Goal: Find specific page/section: Find specific page/section

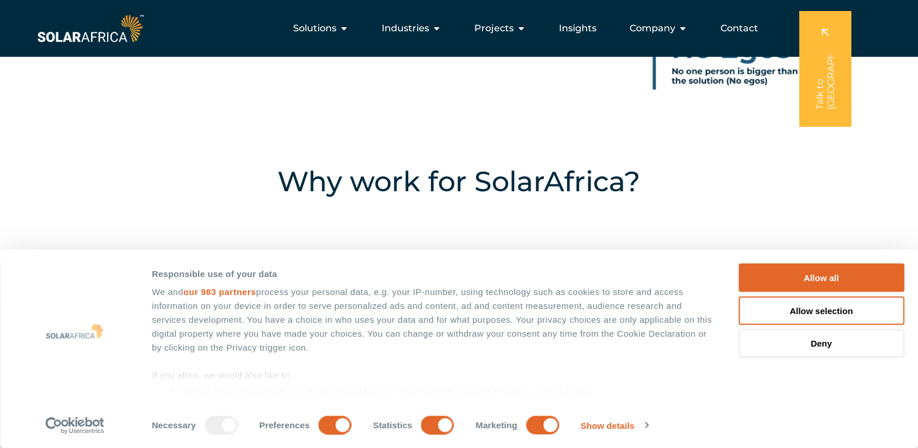
scroll to position [521, 0]
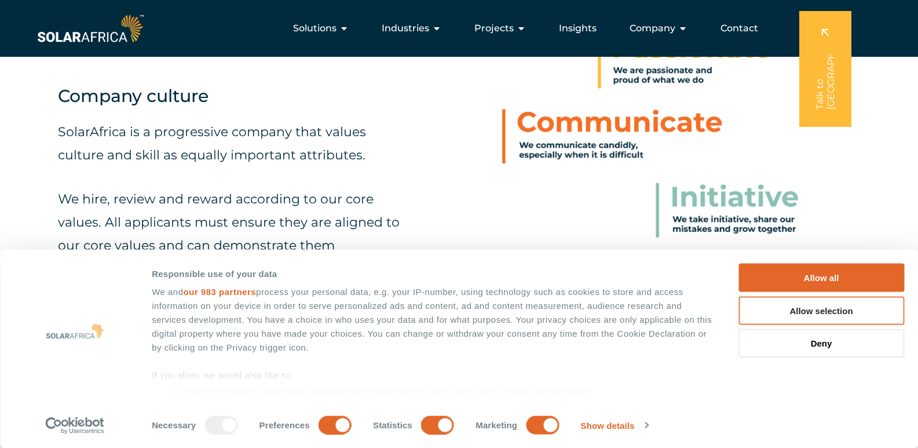
click at [829, 312] on button "Allow selection" at bounding box center [822, 310] width 166 height 28
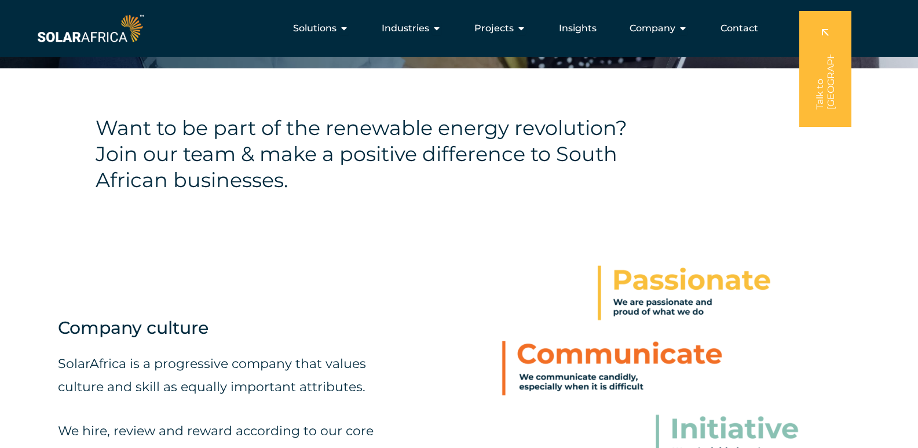
scroll to position [0, 0]
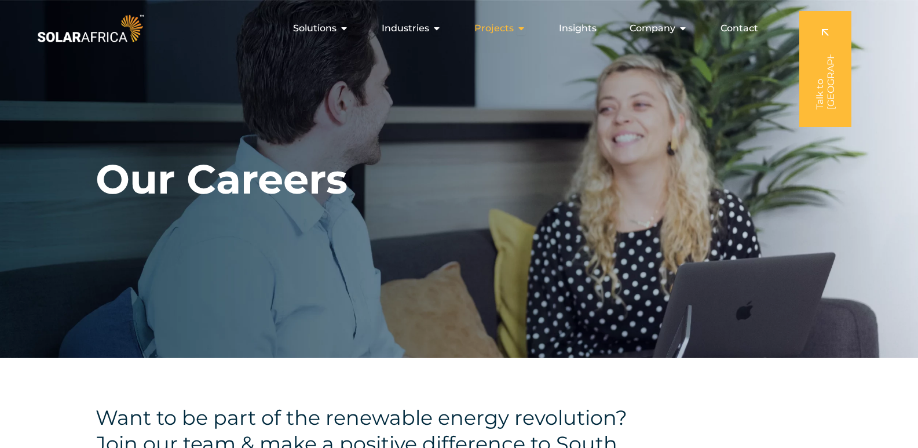
click at [518, 28] on icon "Menu" at bounding box center [521, 28] width 9 height 9
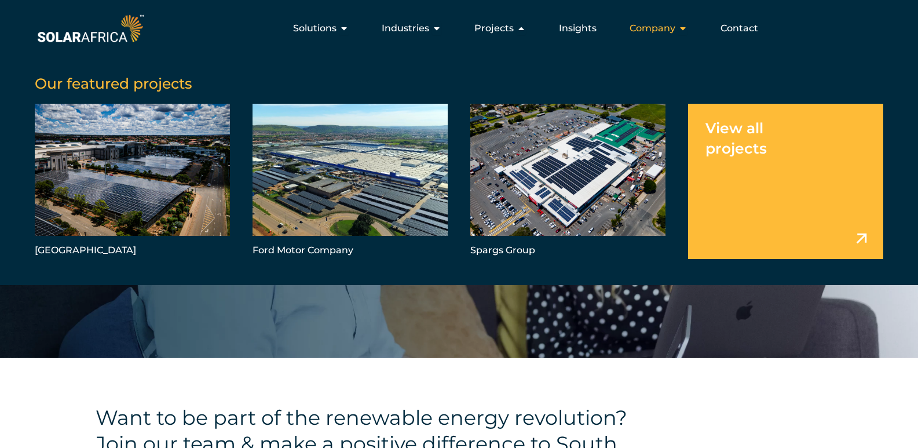
click at [646, 27] on span "Company" at bounding box center [653, 28] width 46 height 14
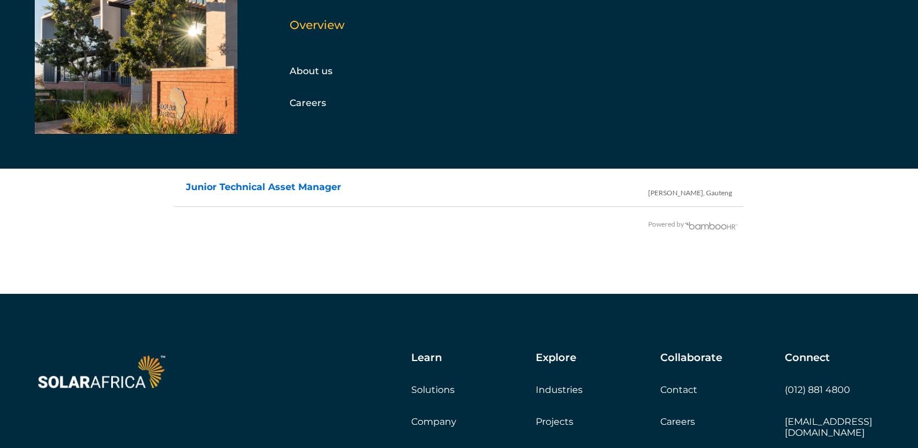
scroll to position [2491, 0]
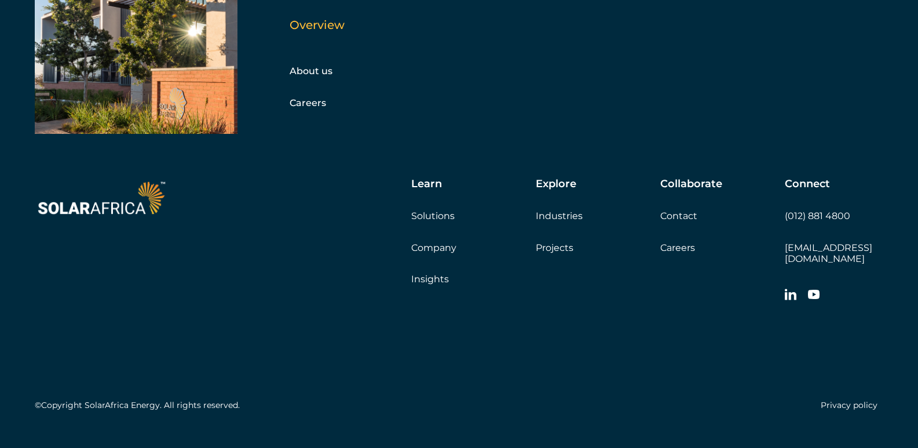
click at [670, 246] on link "Careers" at bounding box center [677, 247] width 35 height 11
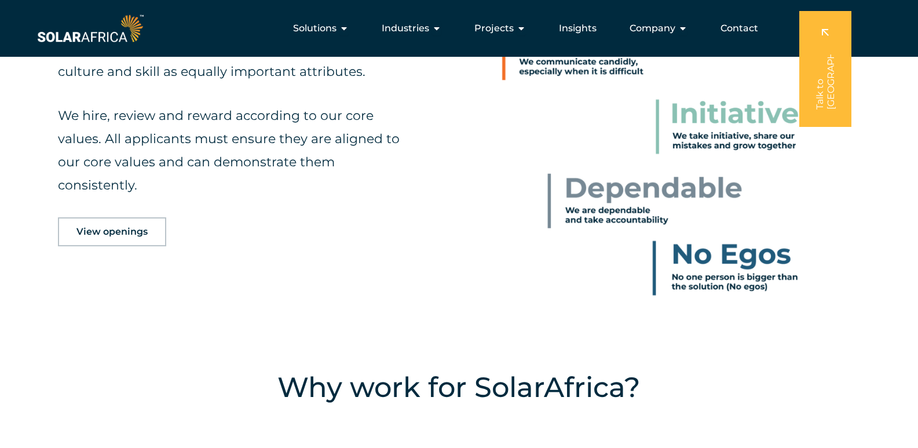
scroll to position [521, 0]
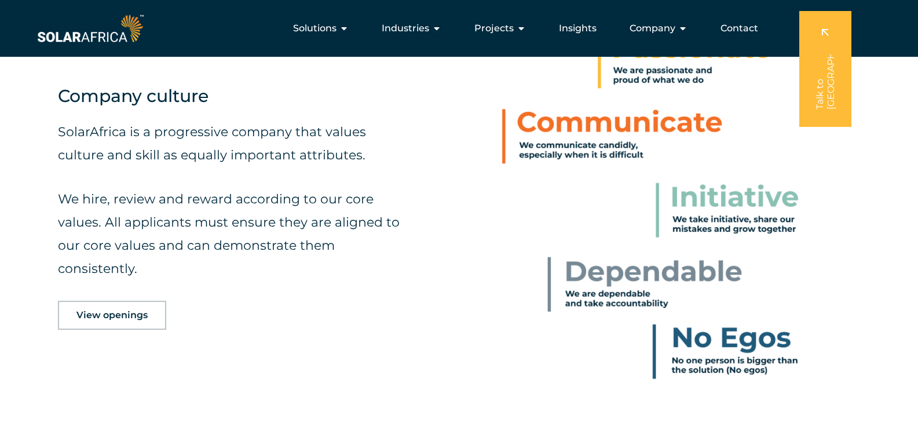
click at [109, 315] on span "View openings" at bounding box center [111, 314] width 71 height 9
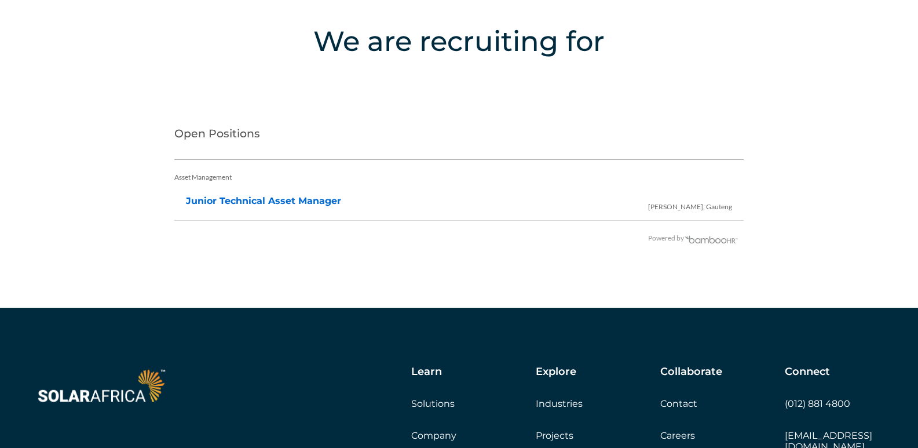
scroll to position [2312, 0]
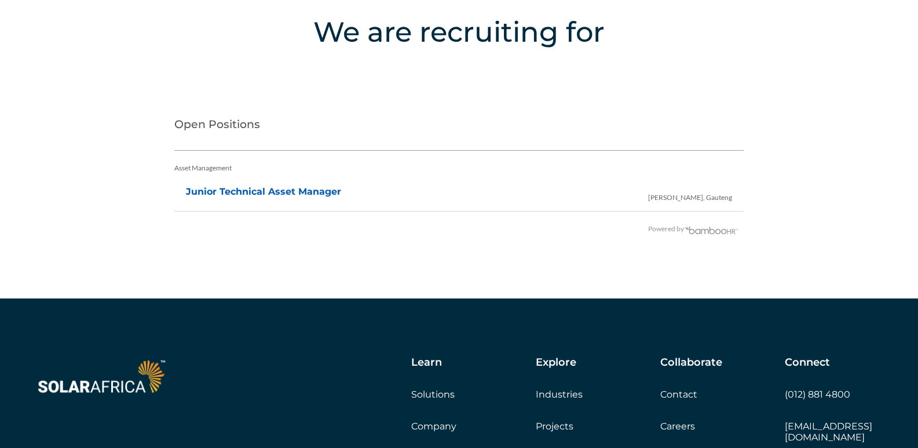
click at [258, 191] on link "Junior Technical Asset Manager" at bounding box center [263, 191] width 155 height 11
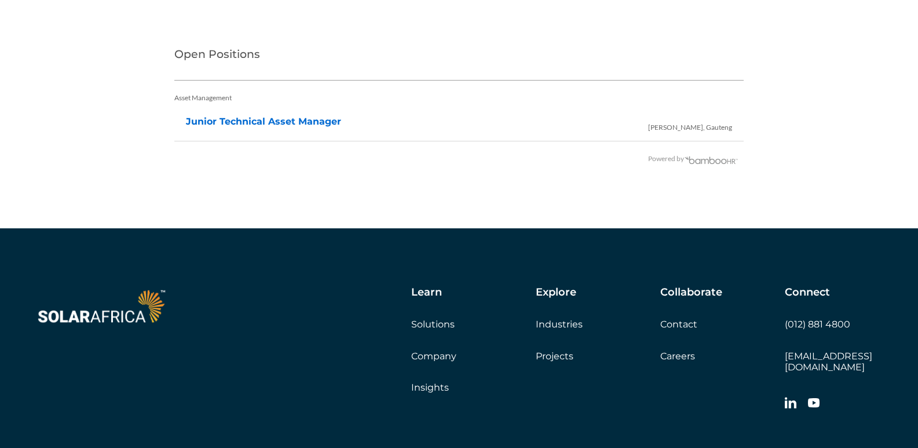
scroll to position [2506, 0]
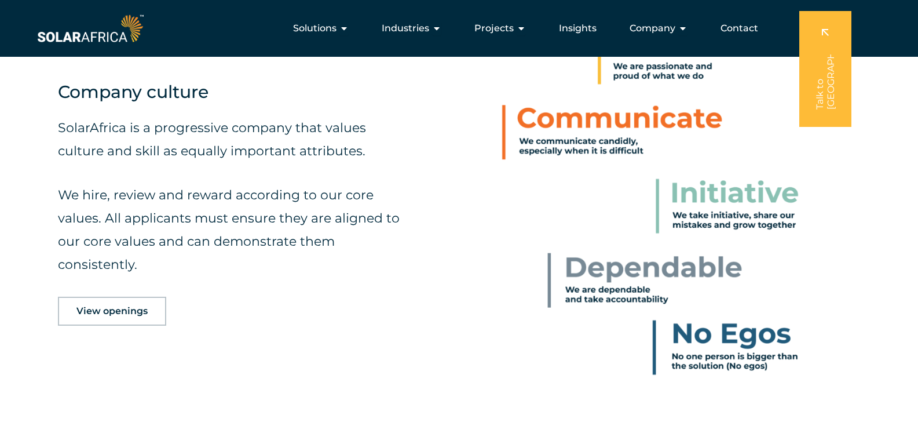
scroll to position [521, 0]
